Goal: Task Accomplishment & Management: Manage account settings

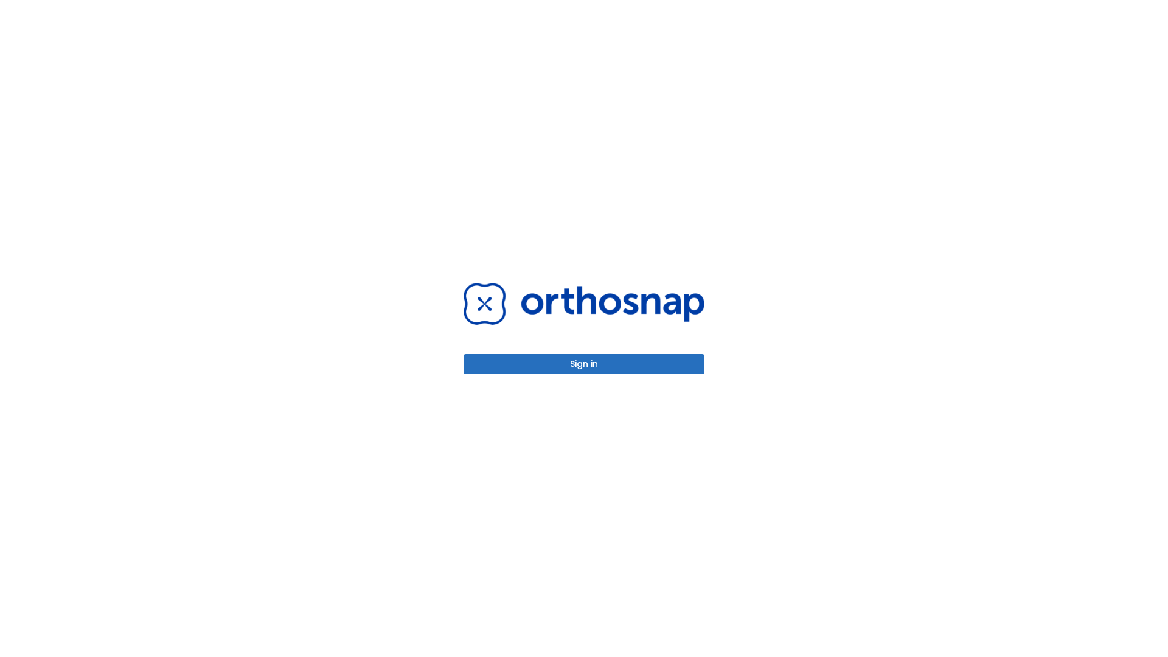
click at [584, 364] on button "Sign in" at bounding box center [584, 364] width 241 height 20
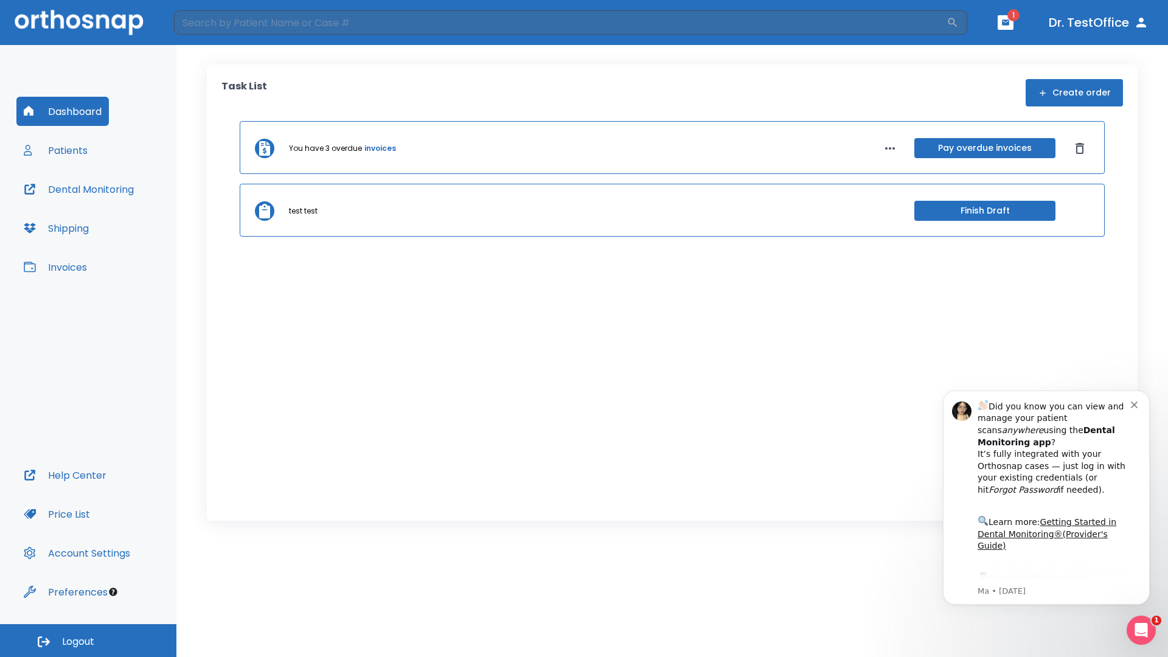
click at [88, 641] on span "Logout" at bounding box center [78, 641] width 32 height 13
